Goal: Browse casually

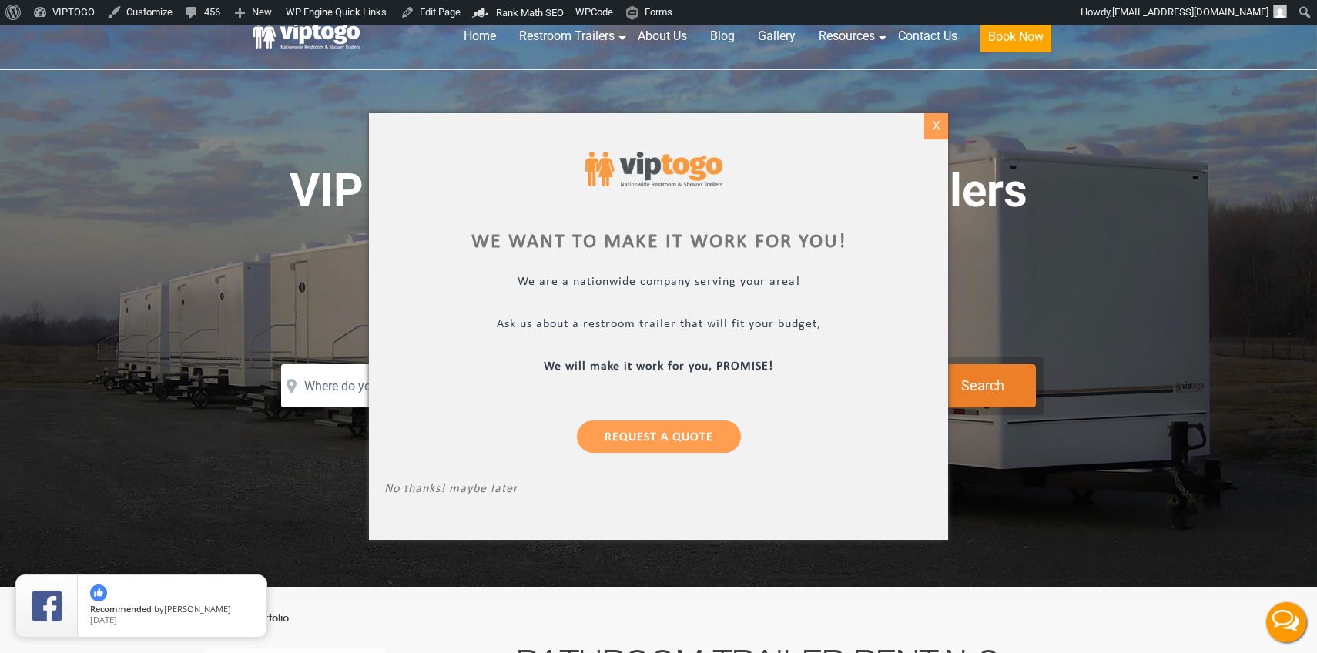
click at [934, 130] on div "X" at bounding box center [936, 126] width 24 height 26
